Goal: Information Seeking & Learning: Understand process/instructions

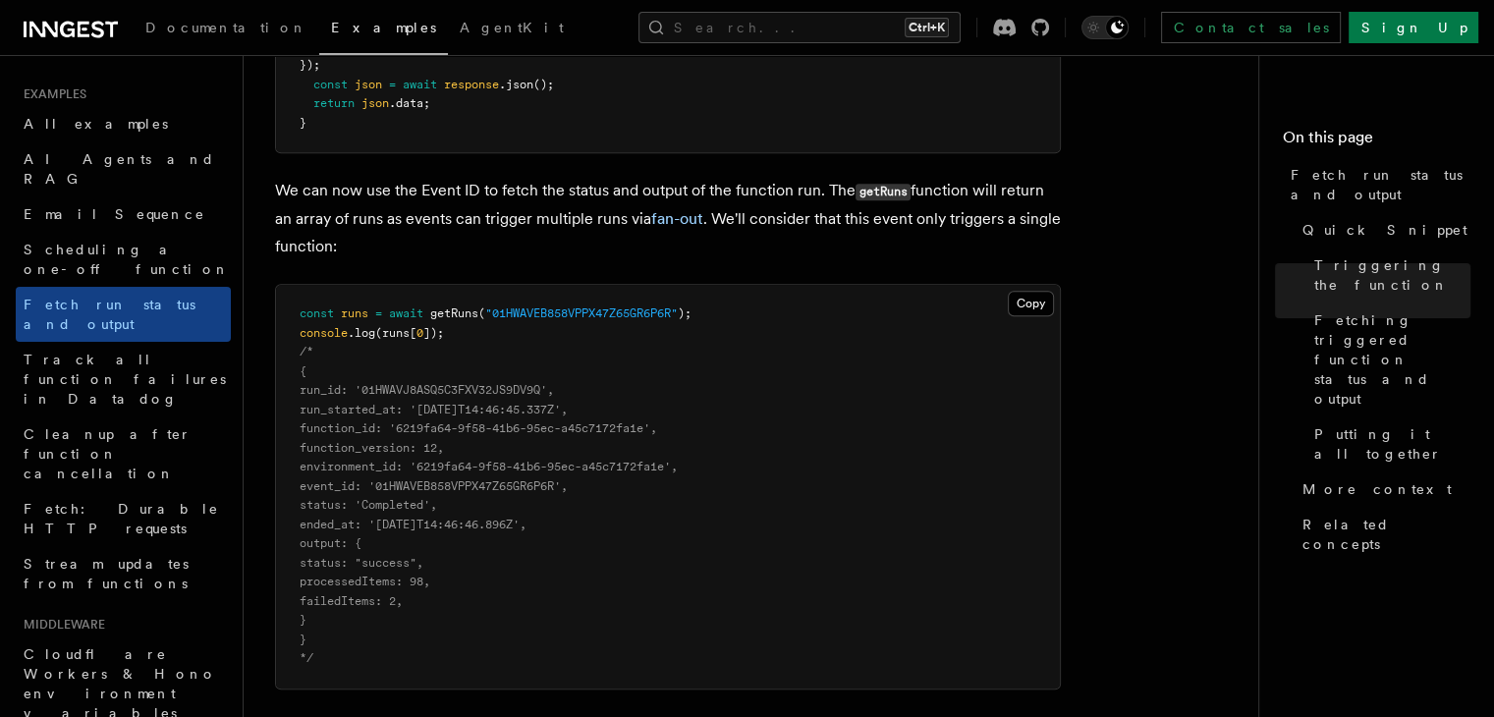
scroll to position [1548, 0]
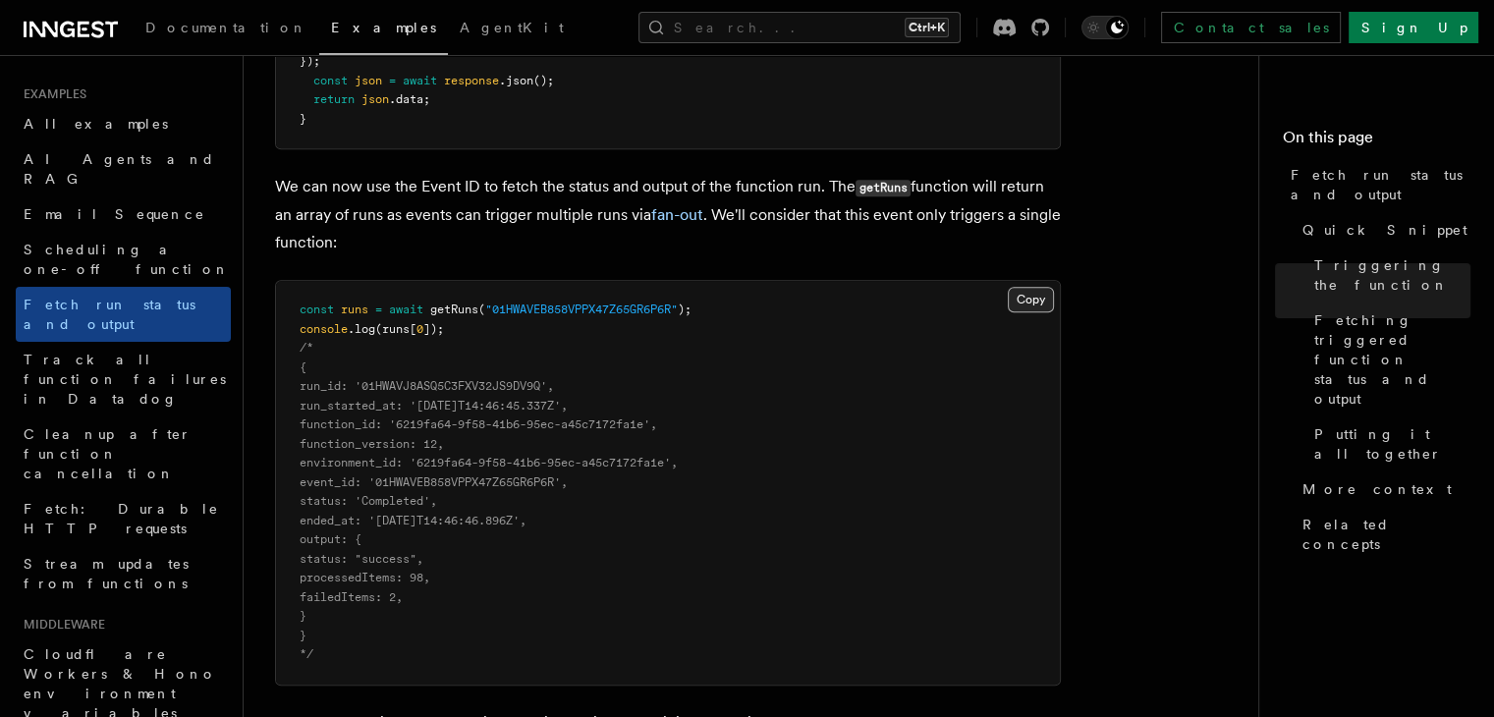
click at [1037, 305] on button "Copy Copied" at bounding box center [1031, 300] width 46 height 26
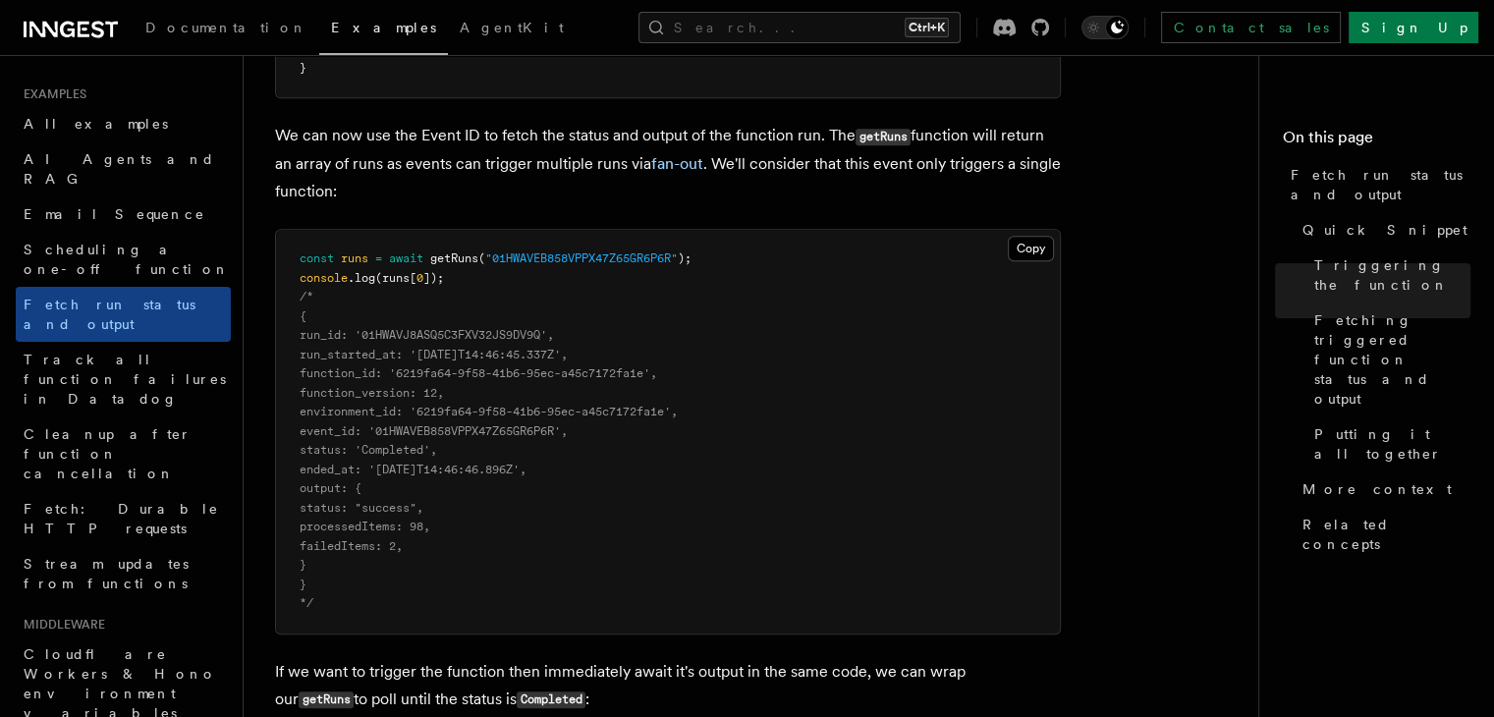
scroll to position [1603, 0]
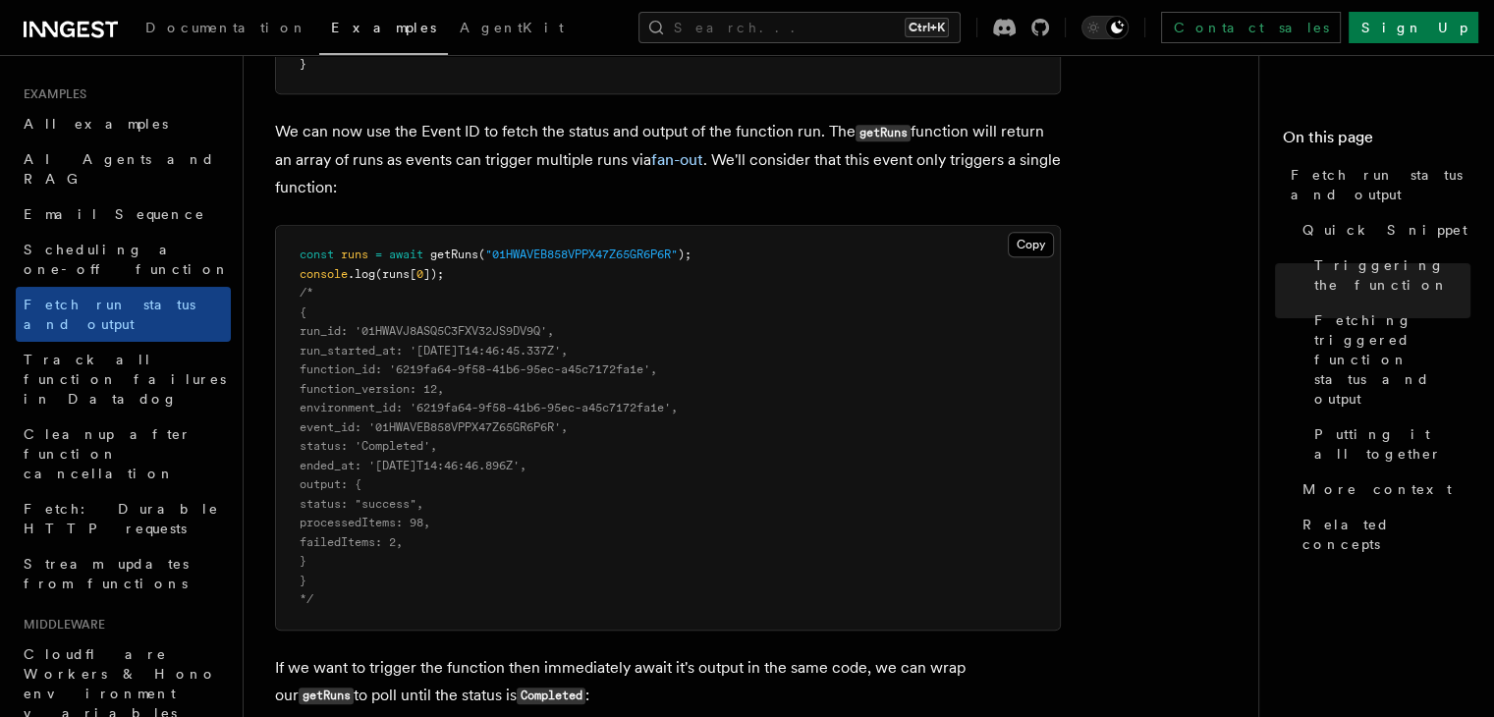
click at [408, 446] on span "status: 'Completed'," at bounding box center [369, 446] width 138 height 14
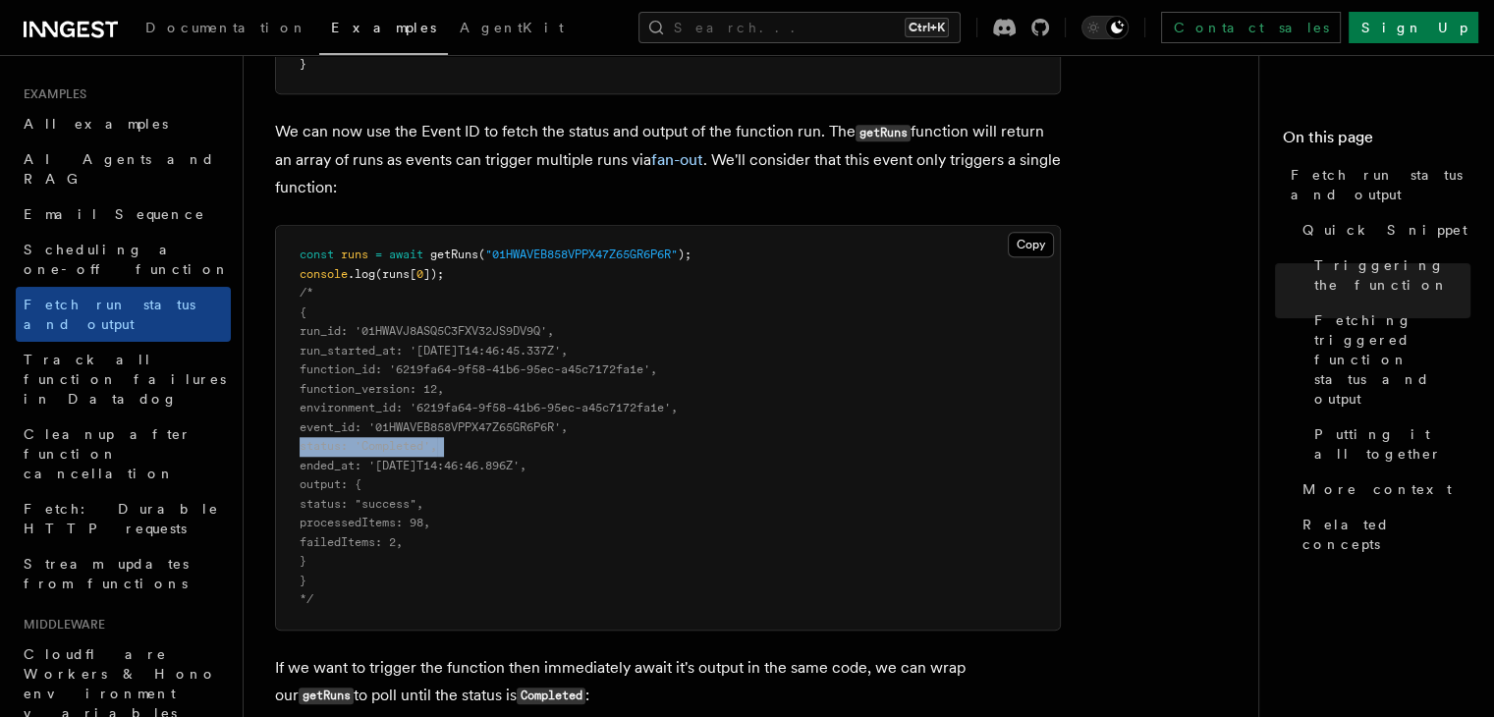
click at [408, 445] on span "status: 'Completed'," at bounding box center [369, 446] width 138 height 14
click at [581, 562] on pre "const runs = await getRuns ( "01HWAVEB858VPPX47Z65GR6P6R" ); console .log (runs…" at bounding box center [668, 428] width 784 height 404
